Goal: Navigation & Orientation: Find specific page/section

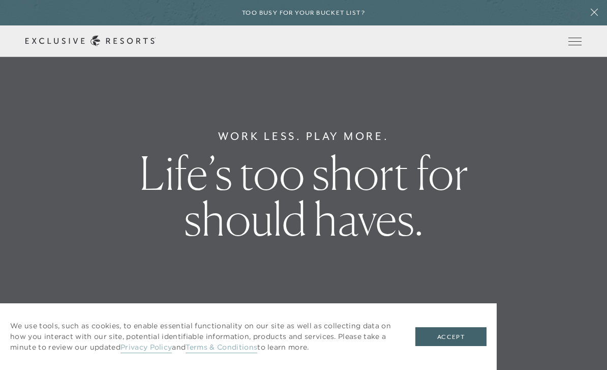
click at [574, 38] on span "Open navigation" at bounding box center [575, 41] width 13 height 7
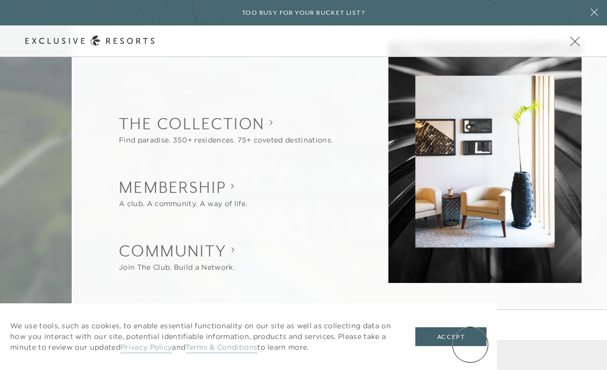
click at [470, 344] on button "Accept" at bounding box center [451, 336] width 71 height 19
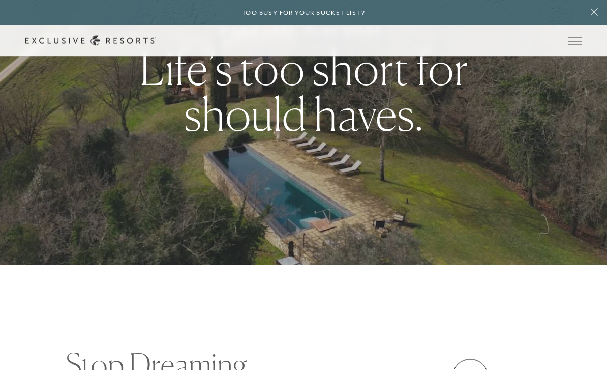
scroll to position [105, 0]
click at [581, 38] on button "Open navigation" at bounding box center [575, 41] width 13 height 7
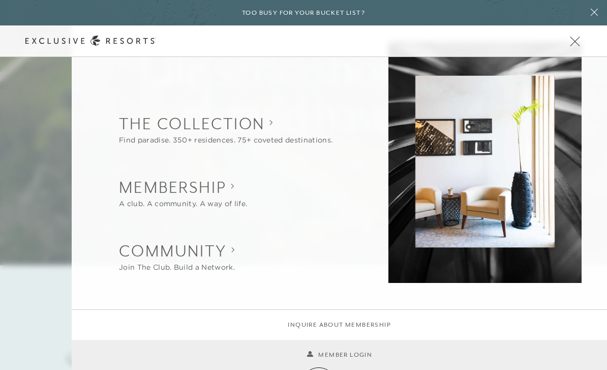
click at [319, 360] on link "Member Login" at bounding box center [340, 355] width 66 height 10
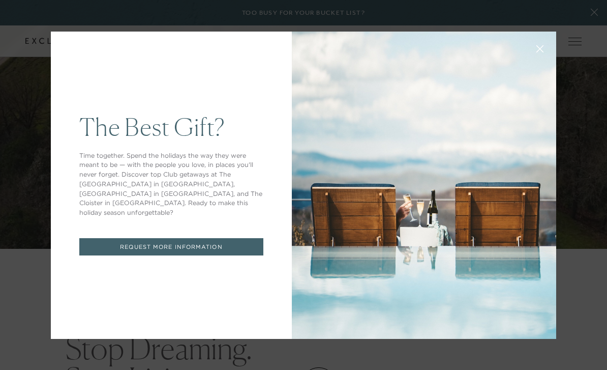
scroll to position [0, 0]
click at [605, 247] on div "The Best Gift? Time together. Spend the holidays the way they were meant to be …" at bounding box center [303, 185] width 607 height 370
click at [541, 40] on button at bounding box center [540, 48] width 24 height 24
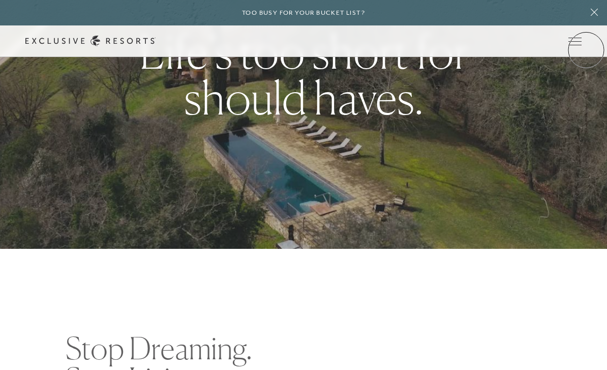
click at [586, 50] on div "Schedule a Meeting Get Started Visit home page Member Login Schedule a Meeting …" at bounding box center [303, 41] width 607 height 32
click at [576, 41] on span "Open navigation" at bounding box center [575, 41] width 13 height 7
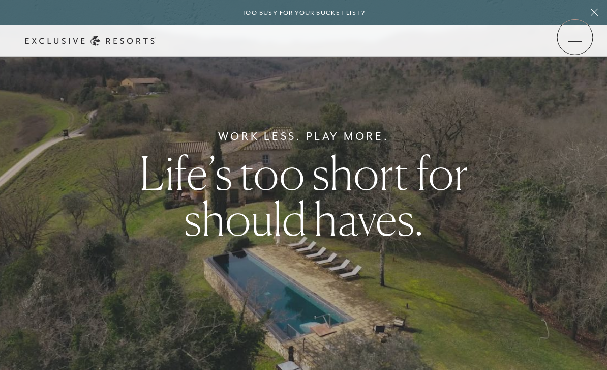
click at [575, 38] on span "Open navigation" at bounding box center [575, 41] width 13 height 7
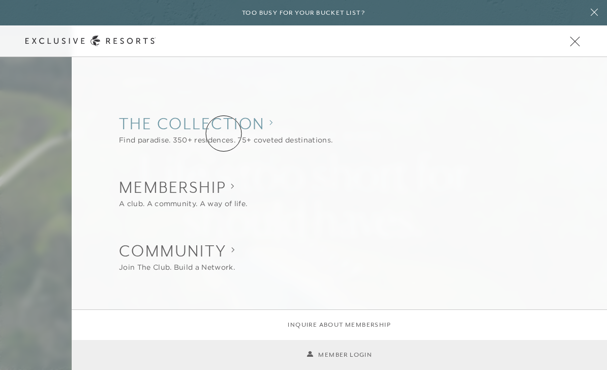
click at [224, 133] on collection "The Collection" at bounding box center [226, 123] width 214 height 22
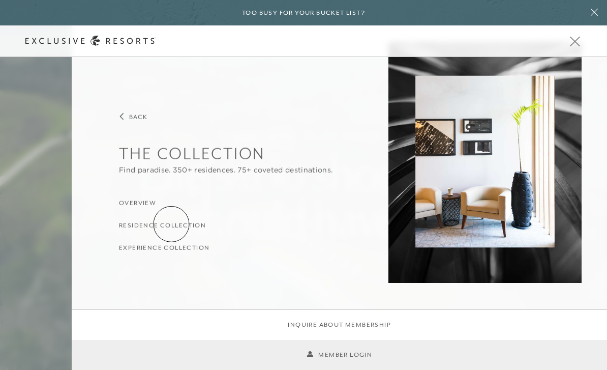
click at [171, 224] on h3 "Residence Collection" at bounding box center [162, 225] width 87 height 10
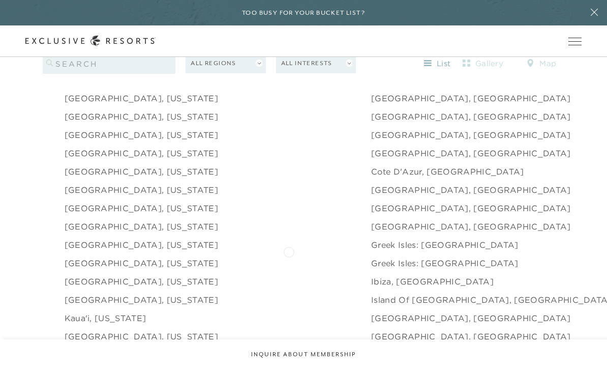
scroll to position [1046, 0]
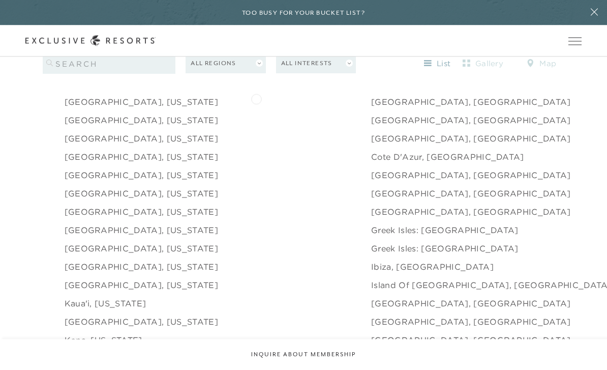
click at [371, 90] on link "[GEOGRAPHIC_DATA], [GEOGRAPHIC_DATA]" at bounding box center [471, 84] width 200 height 12
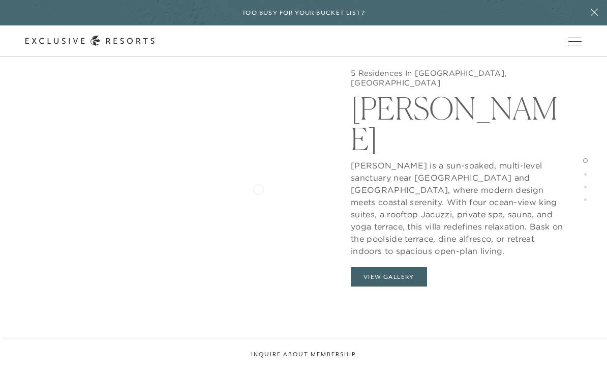
scroll to position [541, 0]
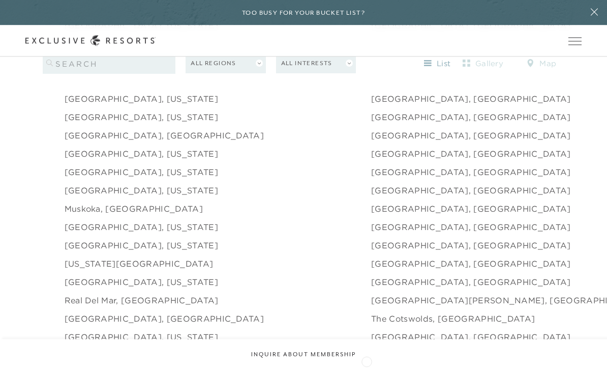
scroll to position [1343, 0]
click at [89, 178] on link "[GEOGRAPHIC_DATA], [US_STATE]" at bounding box center [142, 172] width 154 height 12
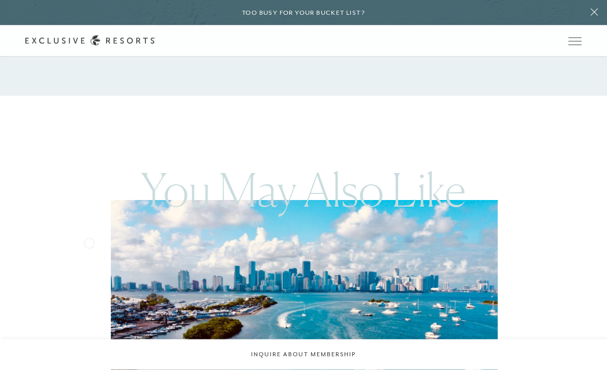
scroll to position [1613, 0]
